Goal: Transaction & Acquisition: Purchase product/service

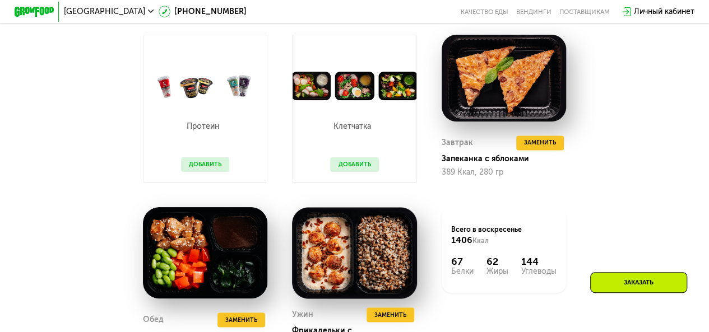
scroll to position [840, 0]
click at [346, 172] on button "Добавить" at bounding box center [354, 164] width 48 height 15
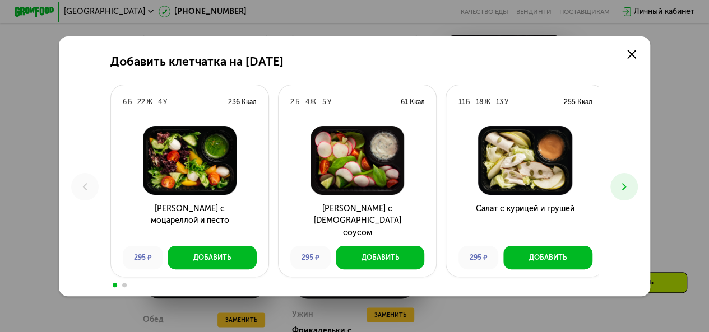
click at [623, 190] on icon at bounding box center [624, 187] width 12 height 12
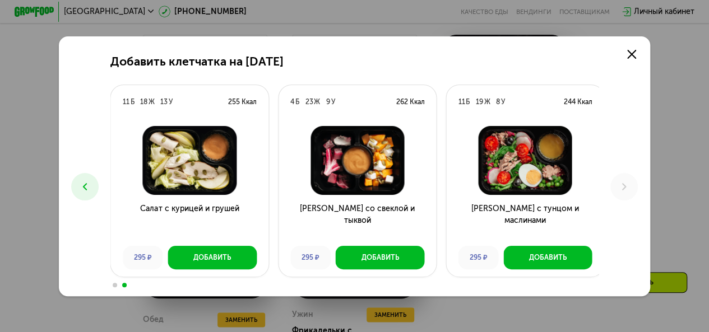
click at [86, 186] on icon at bounding box center [85, 187] width 12 height 12
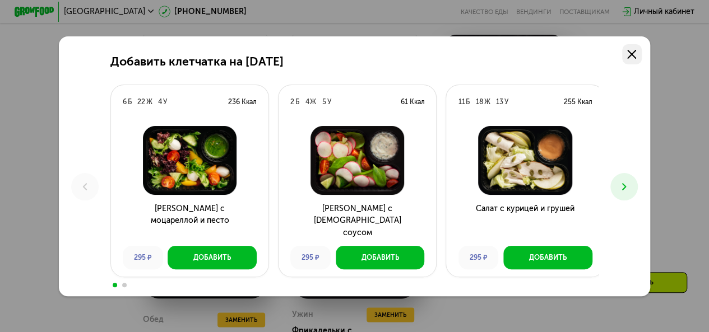
click at [640, 53] on link at bounding box center [632, 54] width 20 height 20
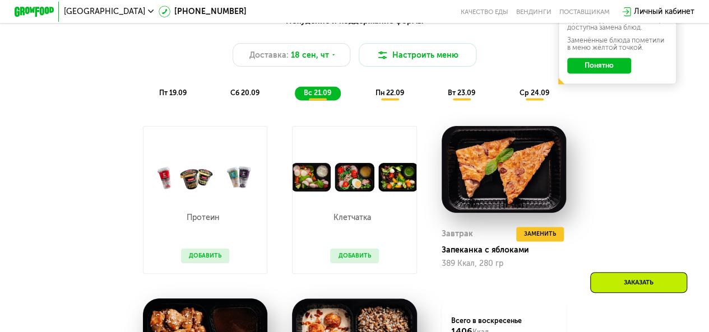
scroll to position [728, 0]
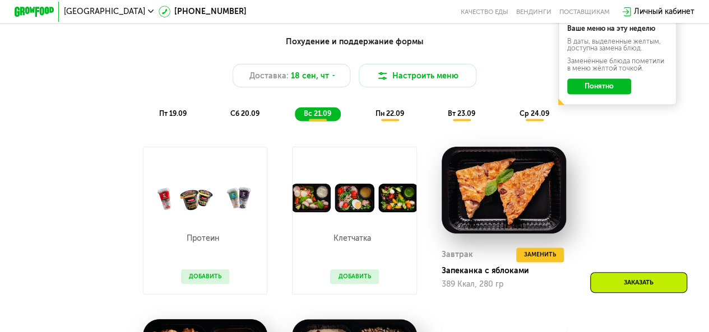
click at [394, 121] on div "пн 22.09" at bounding box center [389, 114] width 47 height 14
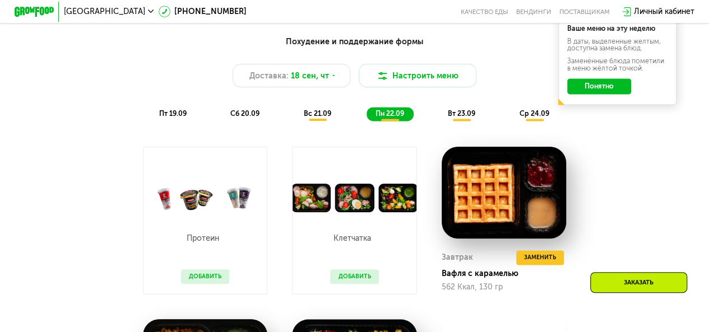
click at [466, 118] on span "вт 23.09" at bounding box center [461, 113] width 27 height 8
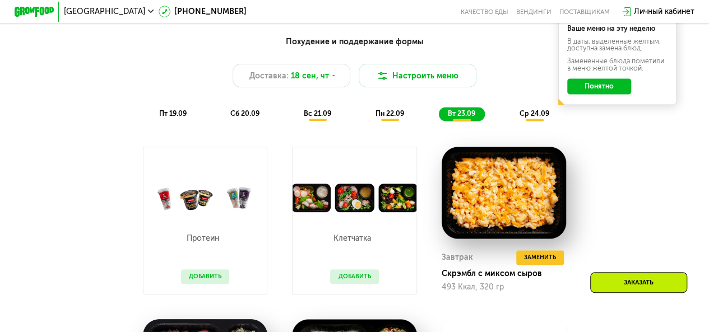
click at [166, 116] on span "пт 19.09" at bounding box center [172, 113] width 27 height 8
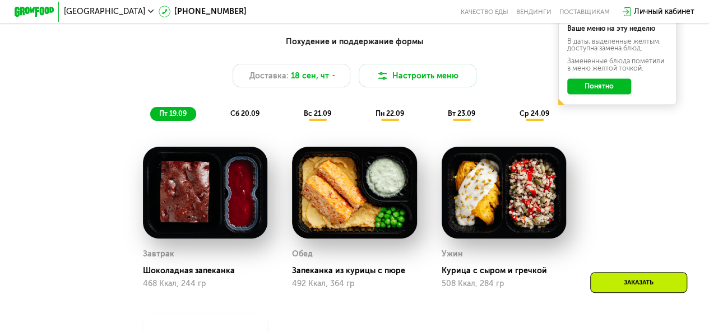
click at [258, 118] on span "сб 20.09" at bounding box center [244, 113] width 29 height 8
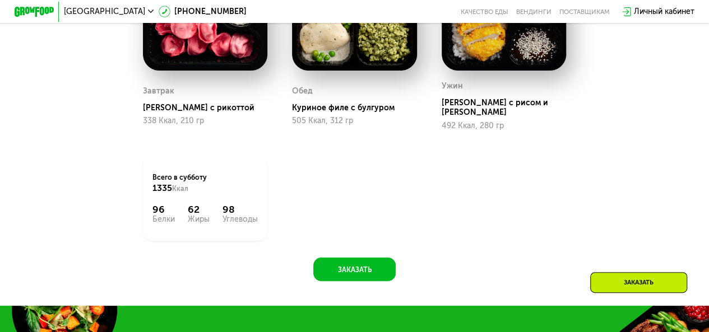
scroll to position [672, 0]
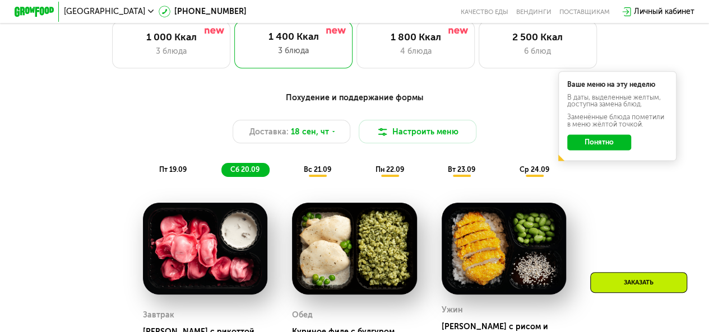
click at [310, 165] on div "Похудение и поддержание формы Доставка: 18 сен, чт Настроить меню пт 19.09 сб 2…" at bounding box center [354, 134] width 583 height 85
click at [312, 166] on div "Похудение и поддержание формы Доставка: 18 сен, чт Настроить меню пт 19.09 сб 2…" at bounding box center [354, 134] width 583 height 85
click at [315, 174] on span "вс 21.09" at bounding box center [317, 169] width 27 height 8
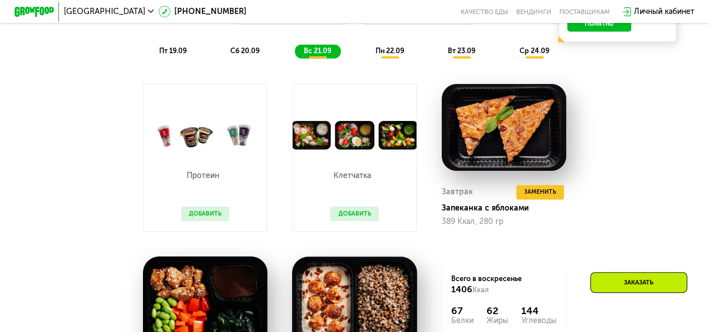
scroll to position [728, 0]
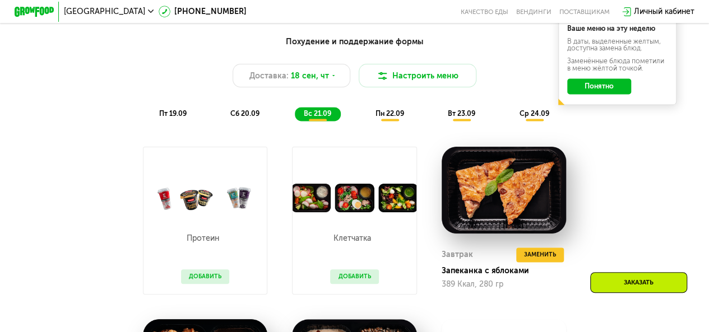
click at [378, 117] on span "пн 22.09" at bounding box center [389, 113] width 29 height 8
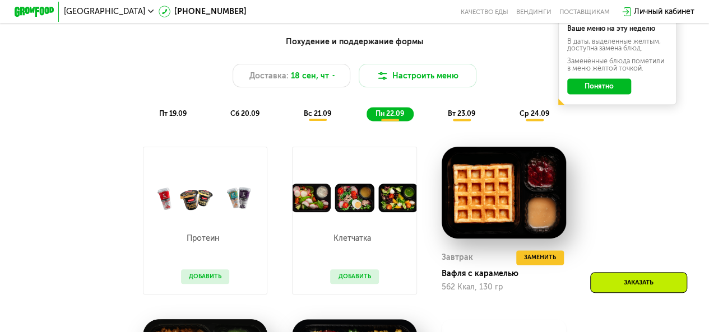
click at [541, 118] on span "ср 24.09" at bounding box center [534, 113] width 30 height 8
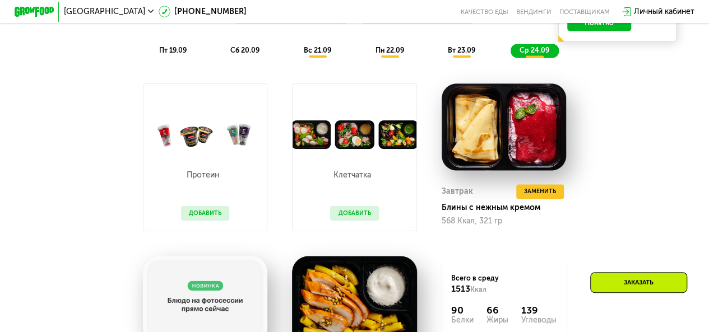
scroll to position [784, 0]
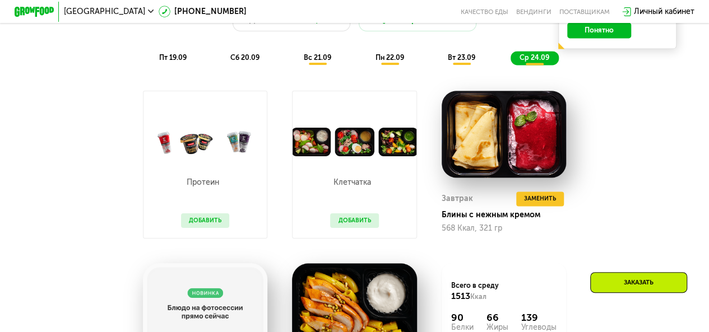
click at [375, 163] on div "Клетчатка Добавить" at bounding box center [355, 197] width 68 height 82
click at [369, 228] on button "Добавить" at bounding box center [354, 220] width 48 height 15
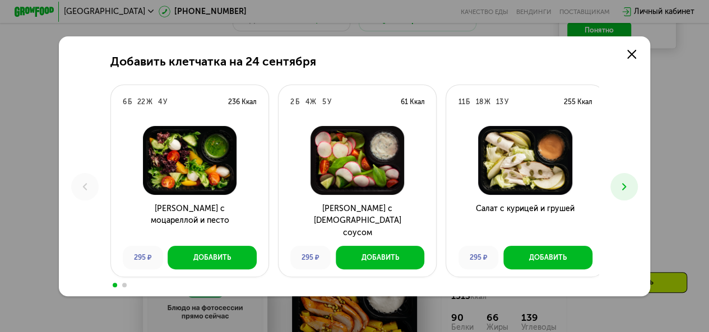
click at [618, 191] on button at bounding box center [623, 186] width 27 height 27
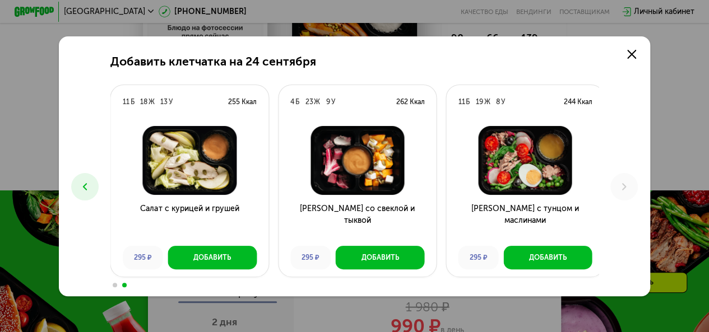
scroll to position [840, 0]
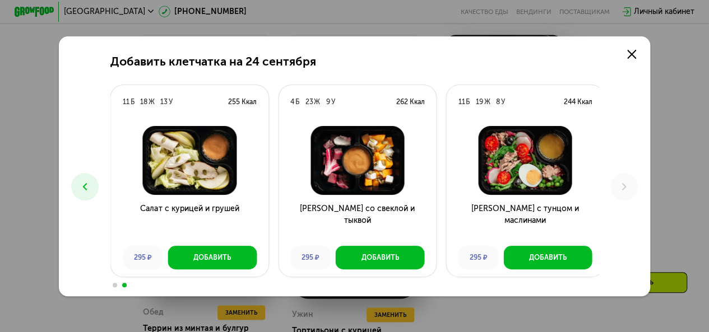
click at [85, 188] on icon at bounding box center [85, 187] width 12 height 12
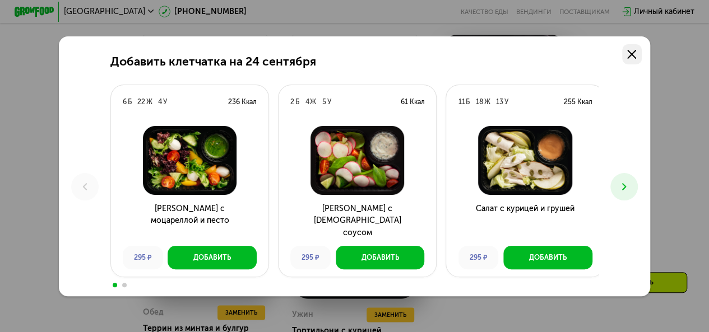
click at [636, 54] on icon at bounding box center [631, 54] width 9 height 9
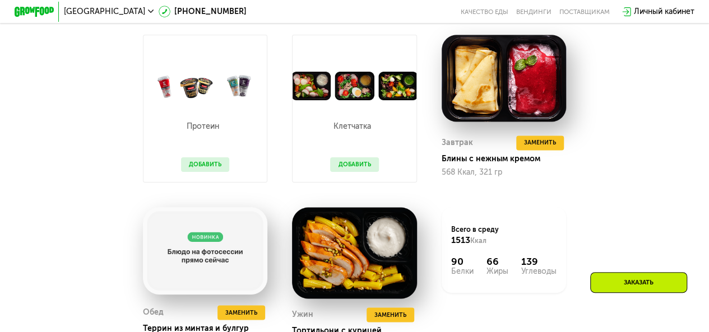
scroll to position [784, 0]
